Goal: Task Accomplishment & Management: Use online tool/utility

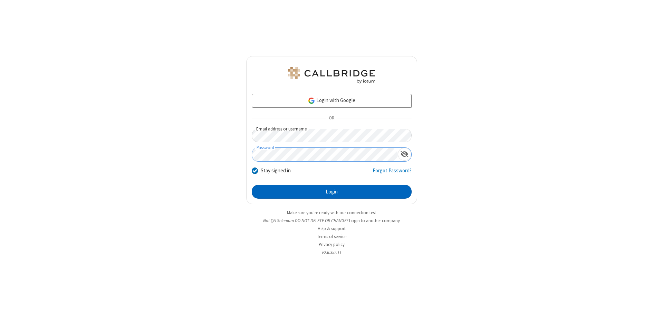
click at [332, 191] on button "Login" at bounding box center [332, 192] width 160 height 14
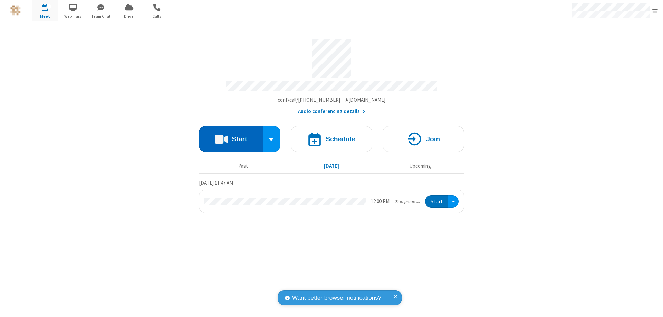
click at [231, 135] on button "Start" at bounding box center [231, 139] width 64 height 26
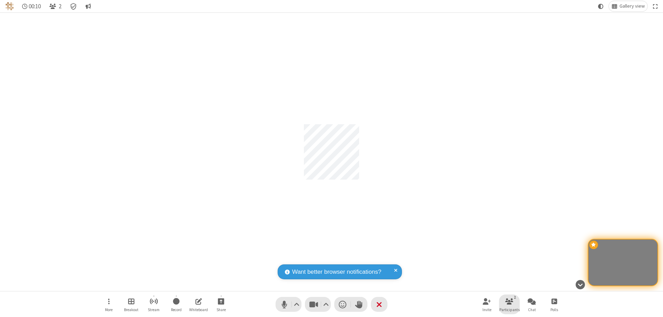
click at [510, 309] on span "Participants" at bounding box center [510, 309] width 20 height 4
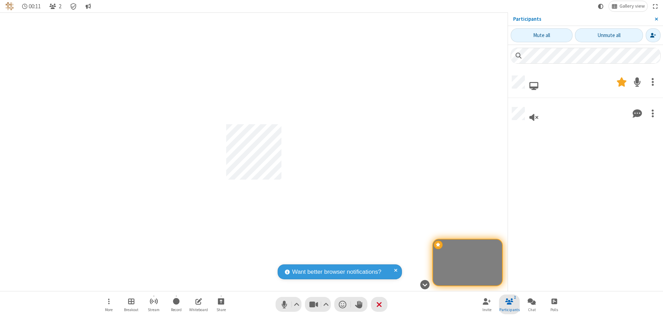
click at [657, 19] on span "Close sidebar" at bounding box center [656, 19] width 3 height 6
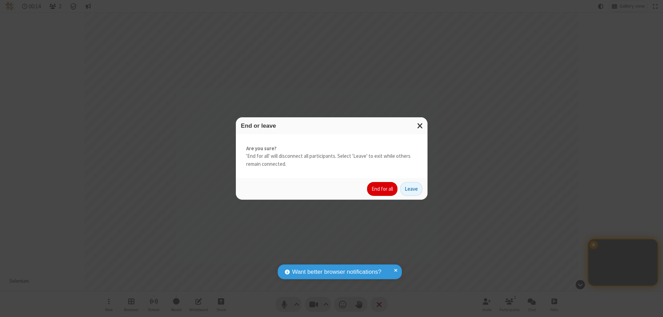
click at [383, 189] on button "End for all" at bounding box center [382, 189] width 30 height 14
